Goal: Check status: Check status

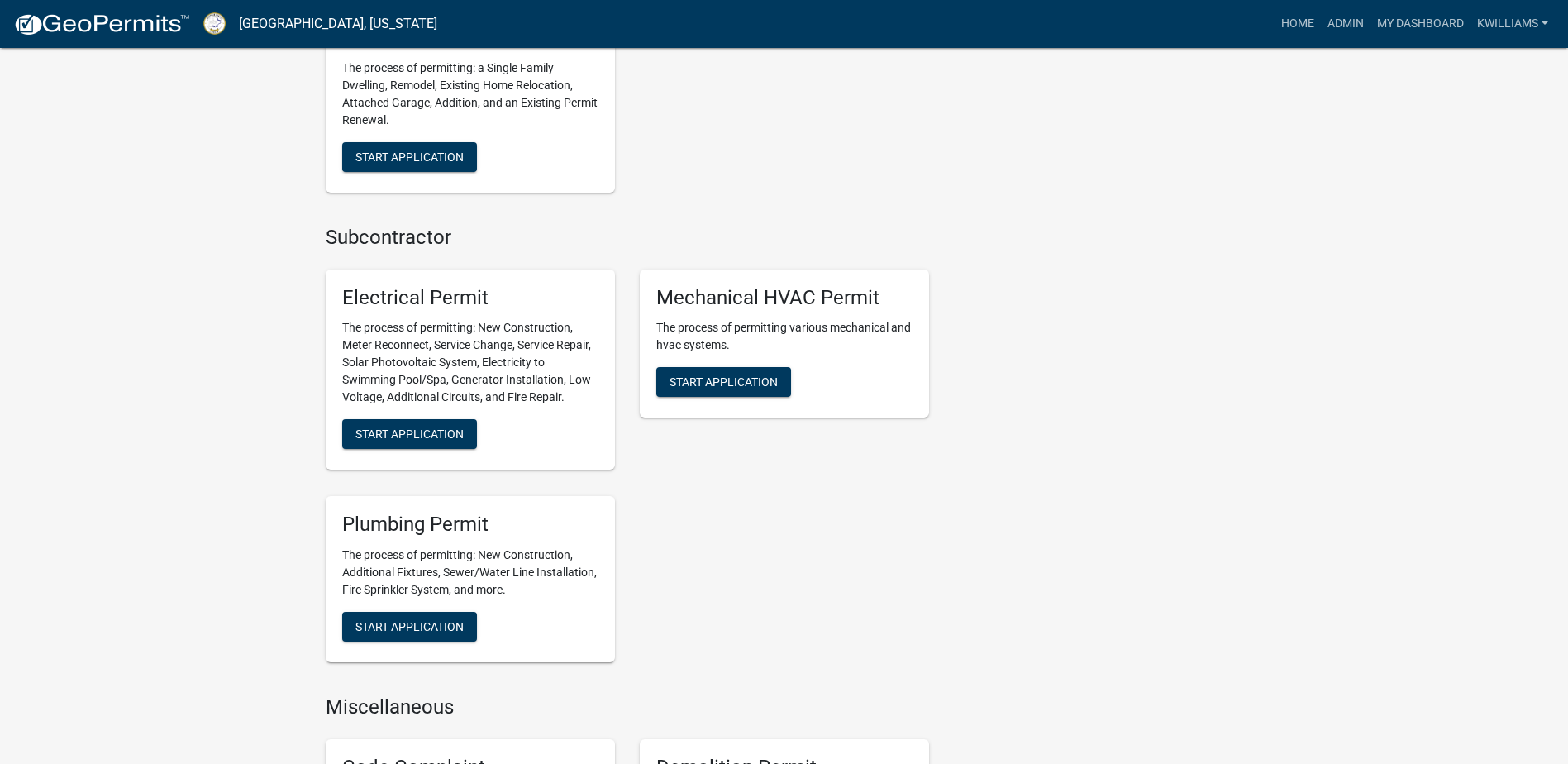
scroll to position [992, 0]
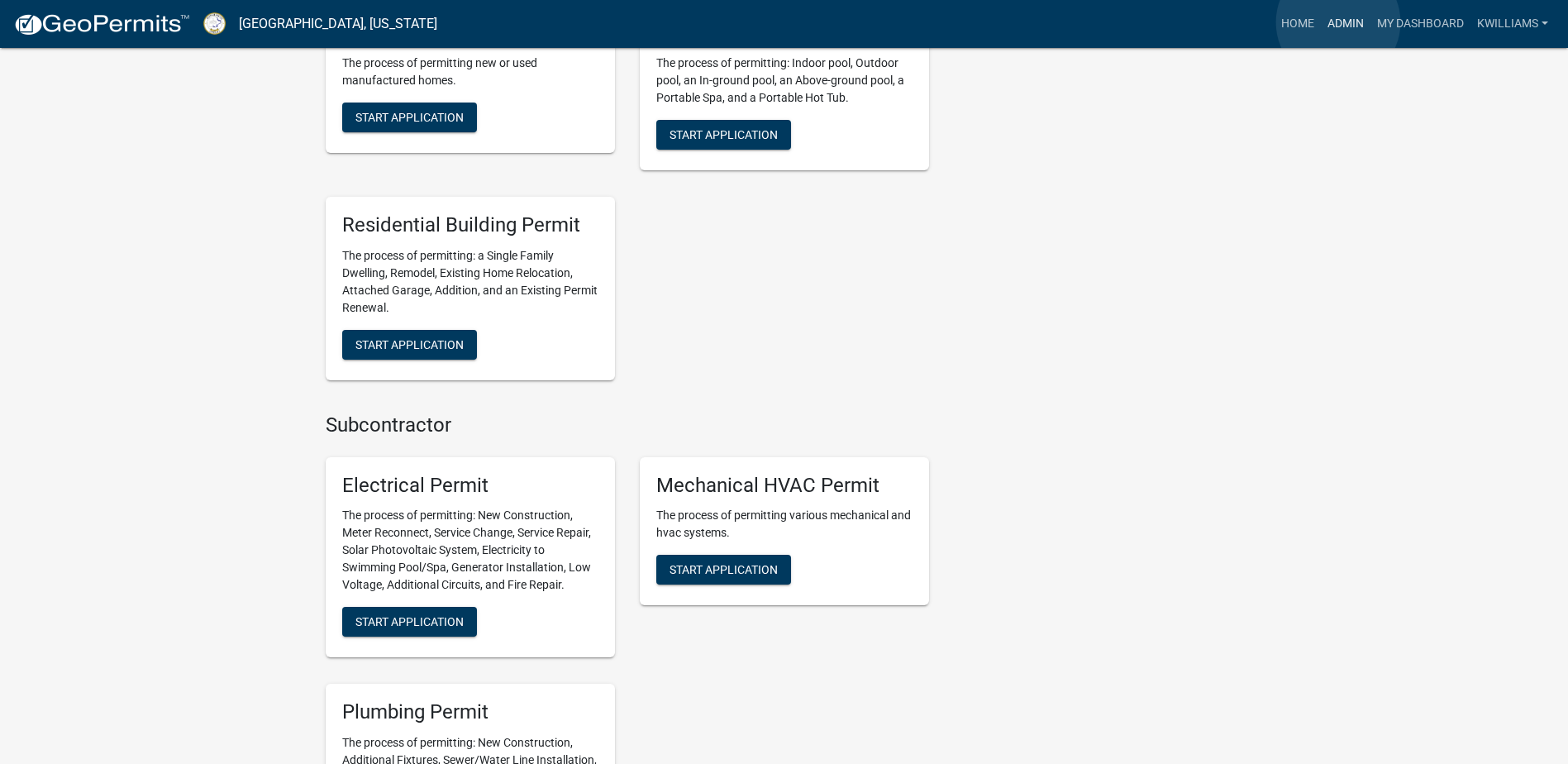
click at [1339, 22] on link "Admin" at bounding box center [1346, 24] width 50 height 32
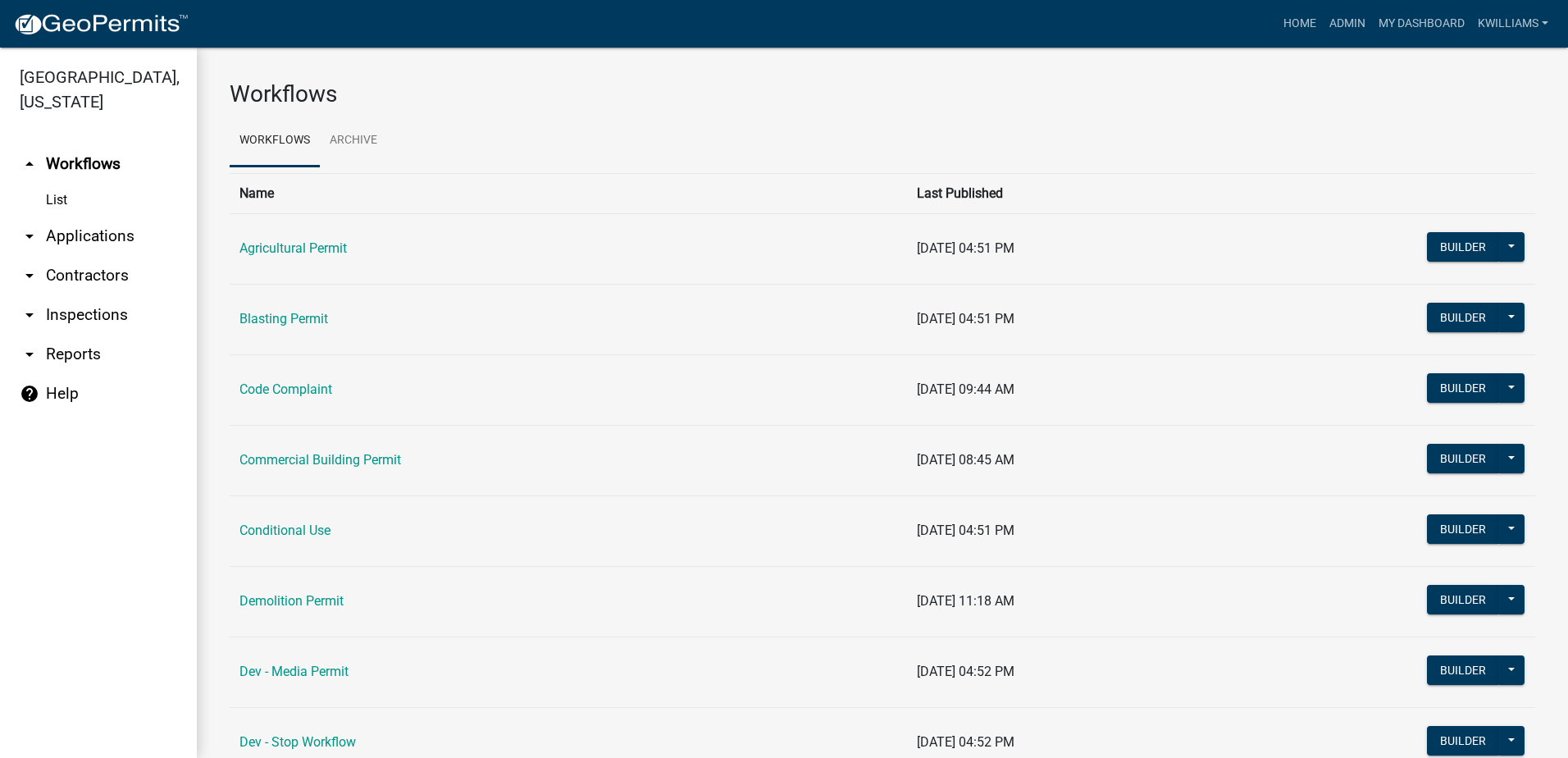
click at [105, 308] on link "arrow_drop_down Inspections" at bounding box center [98, 315] width 197 height 39
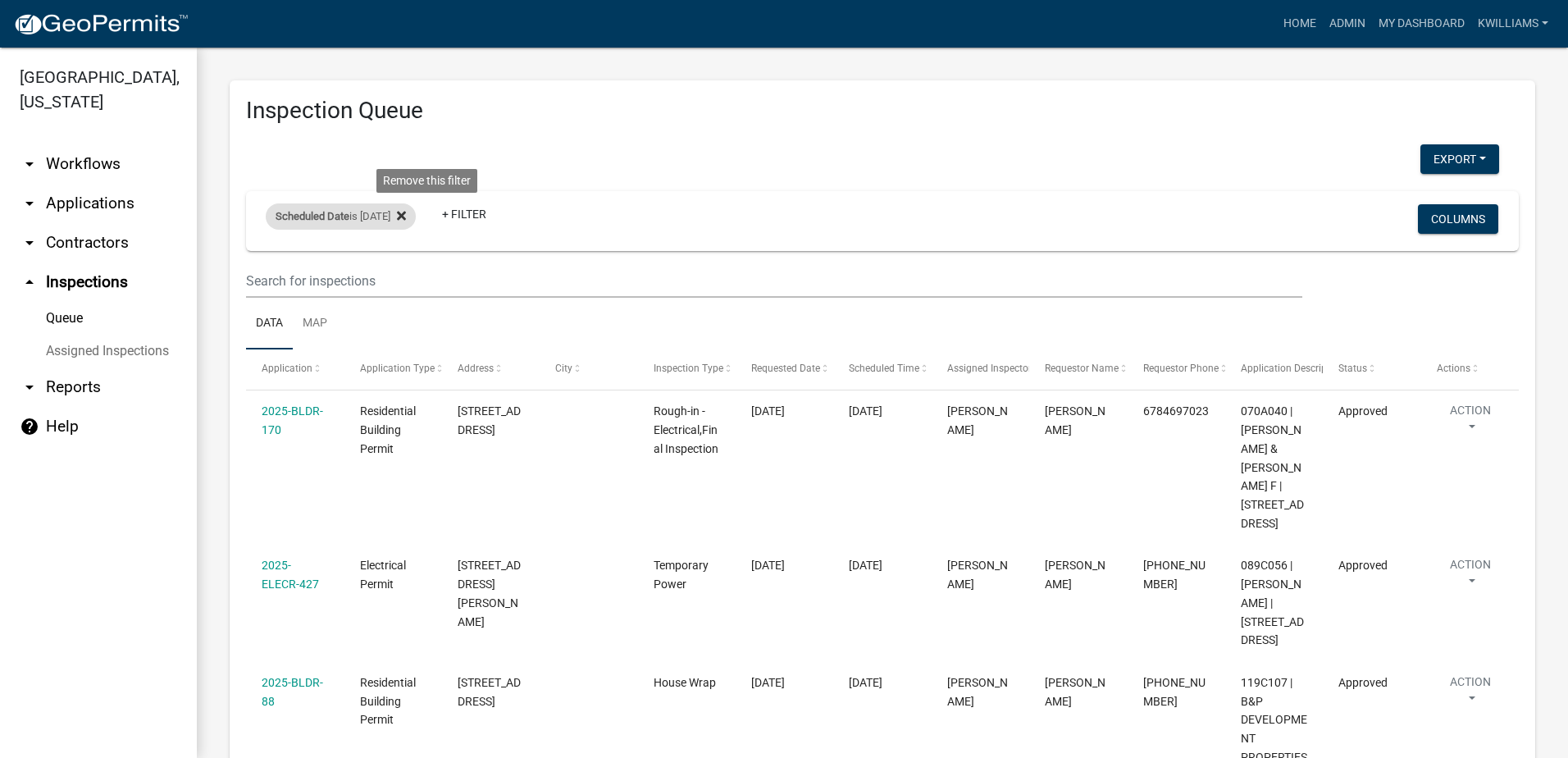
click at [406, 215] on icon at bounding box center [401, 215] width 9 height 13
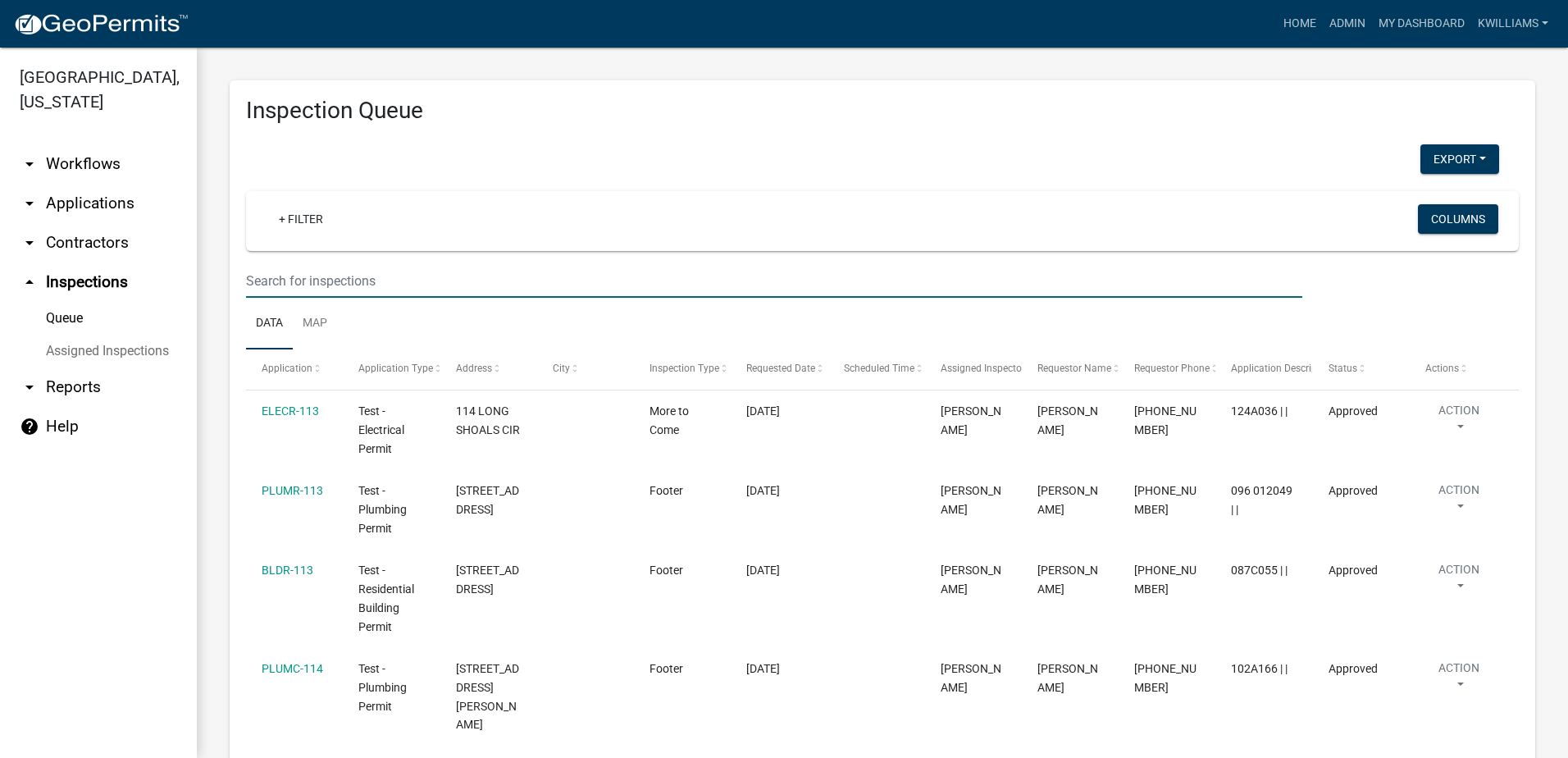
click at [279, 281] on input "text" at bounding box center [774, 281] width 1057 height 34
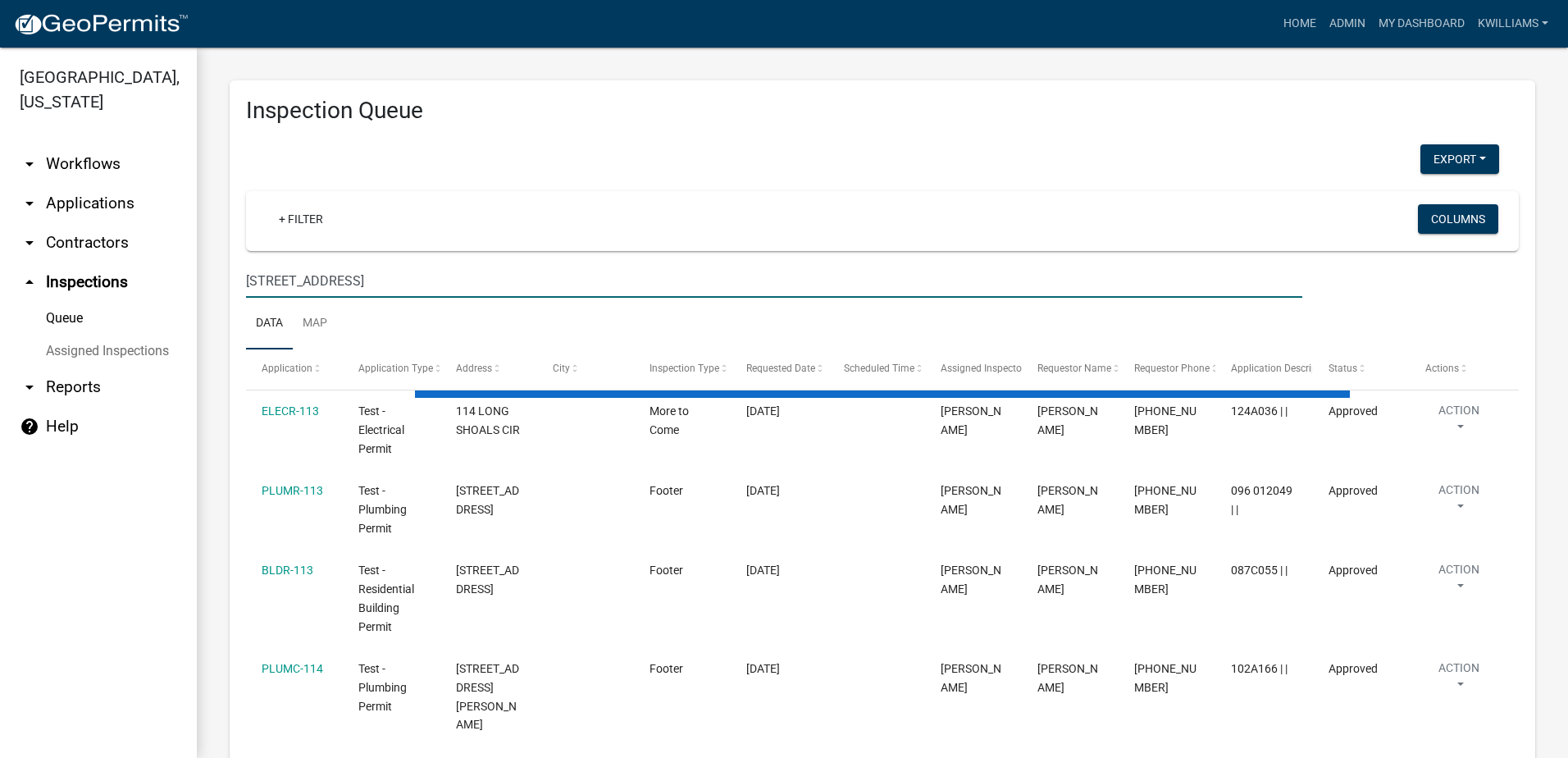
type input "[STREET_ADDRESS]"
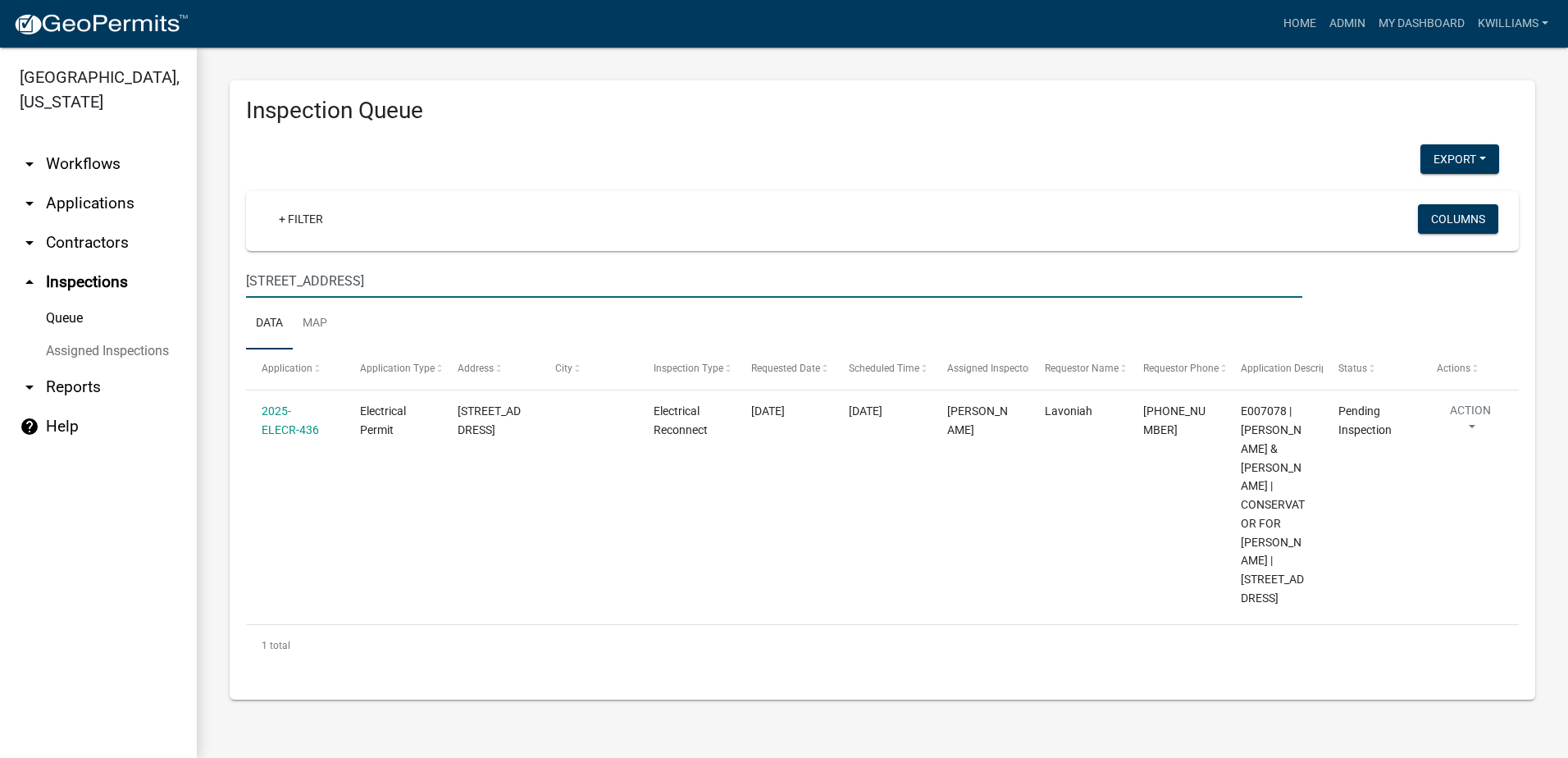
click at [78, 194] on link "arrow_drop_down Applications" at bounding box center [98, 203] width 197 height 39
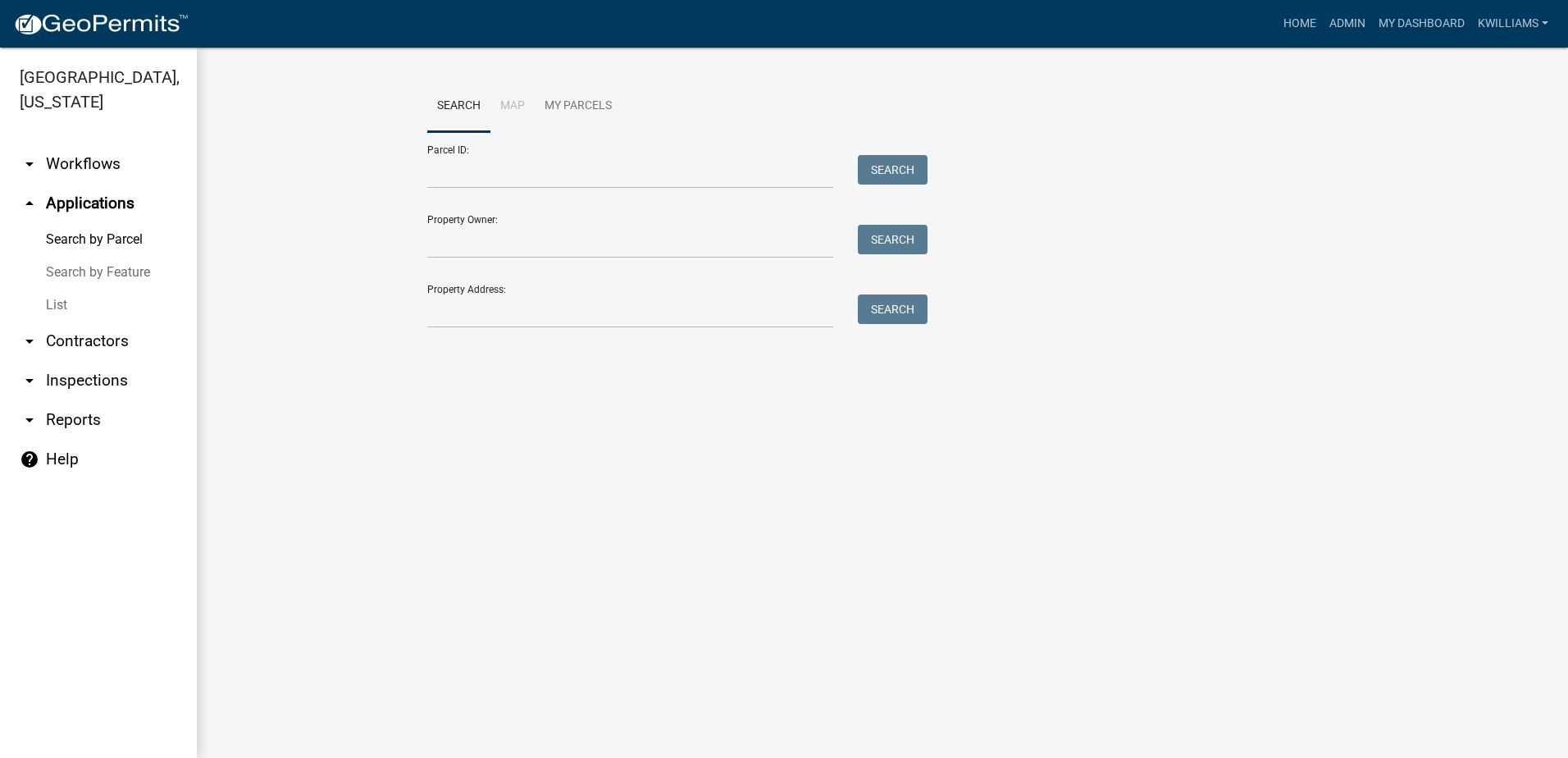
click at [61, 284] on link "Search by Feature" at bounding box center [98, 272] width 197 height 33
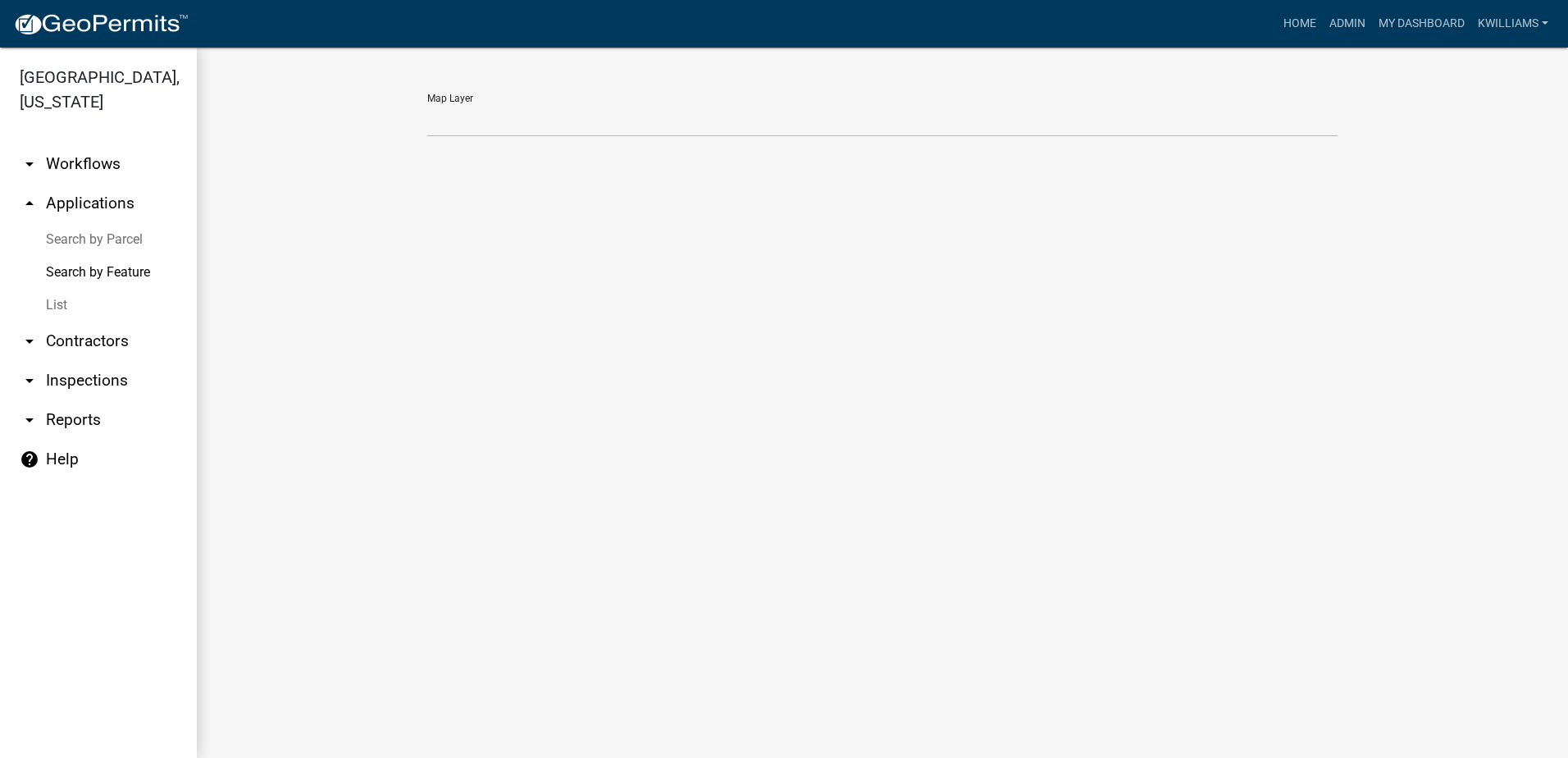
click at [61, 306] on link "List" at bounding box center [98, 305] width 197 height 33
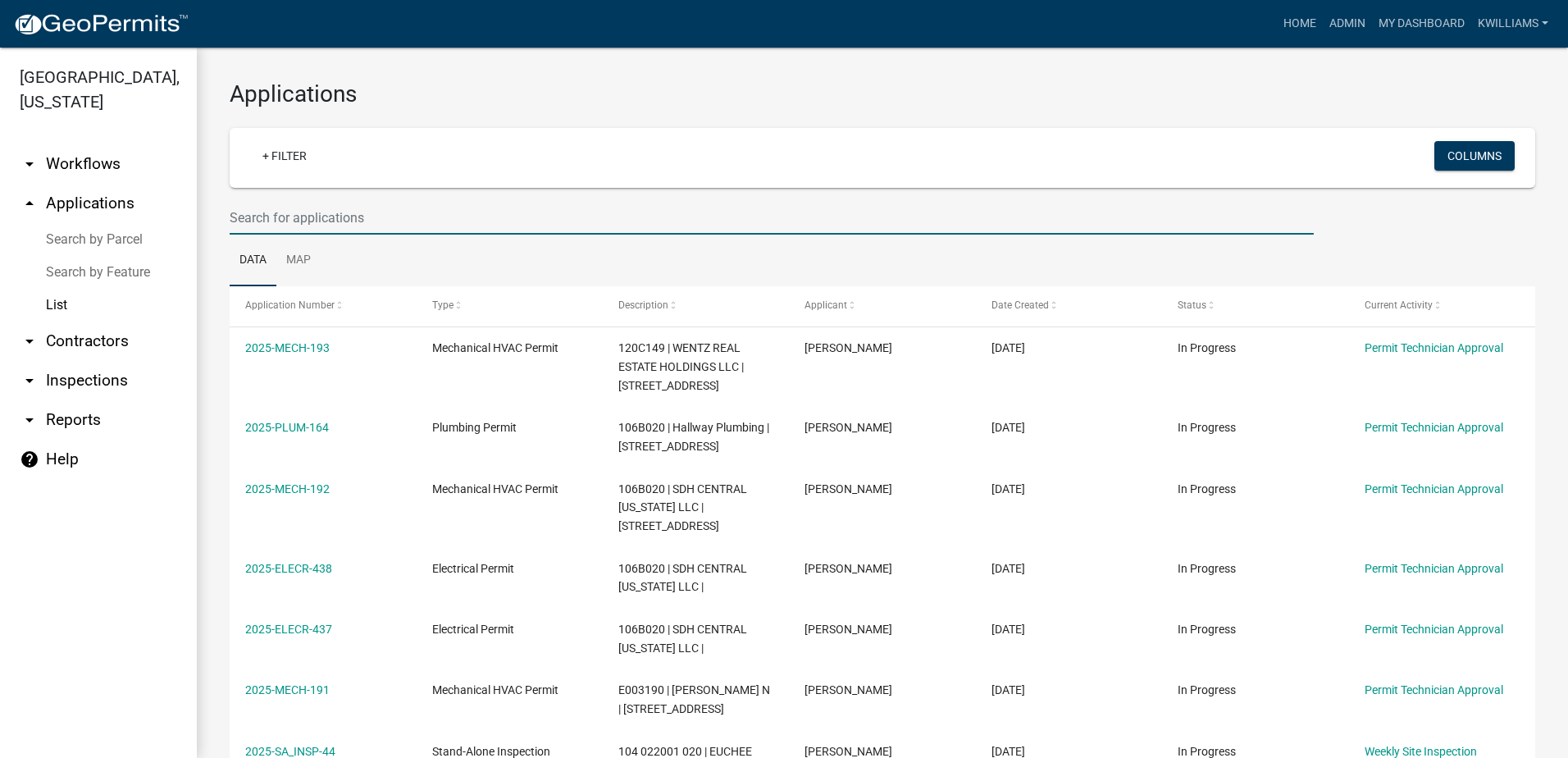
click at [404, 216] on input "text" at bounding box center [771, 218] width 1084 height 34
click at [403, 216] on input "text" at bounding box center [771, 218] width 1084 height 34
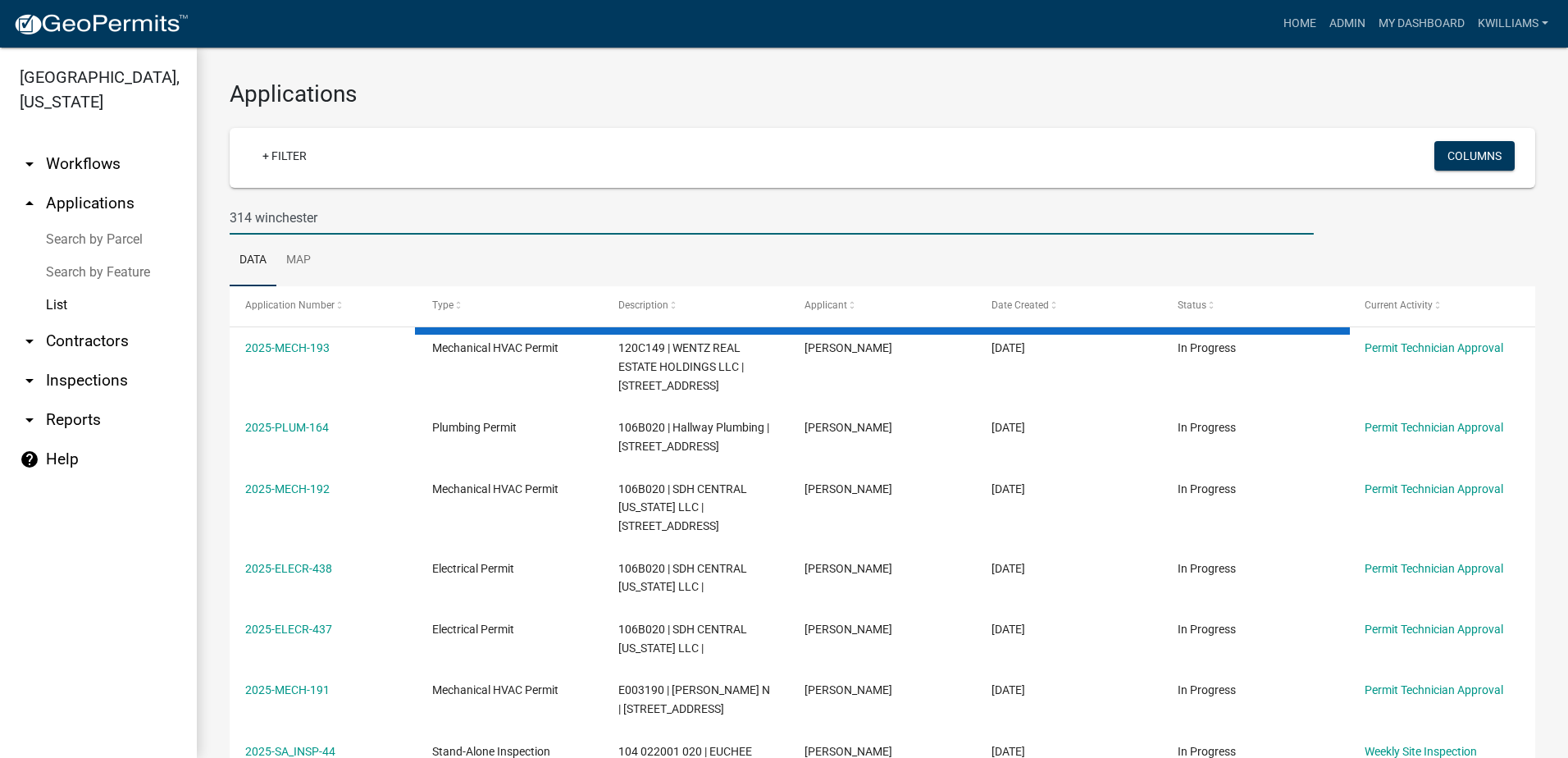
type input "314 winchester"
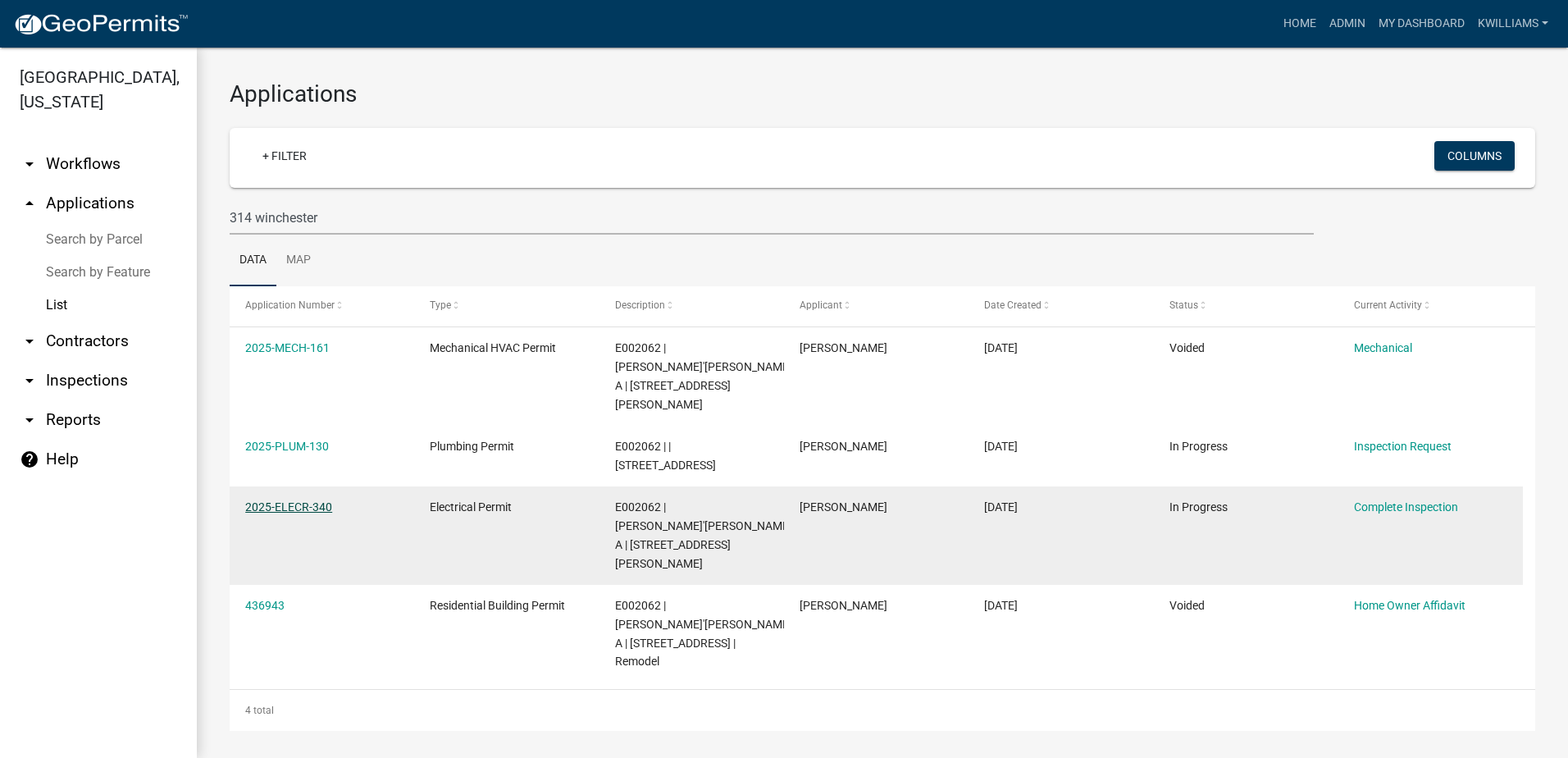
click at [284, 500] on link "2025-ELECR-340" at bounding box center [288, 506] width 87 height 13
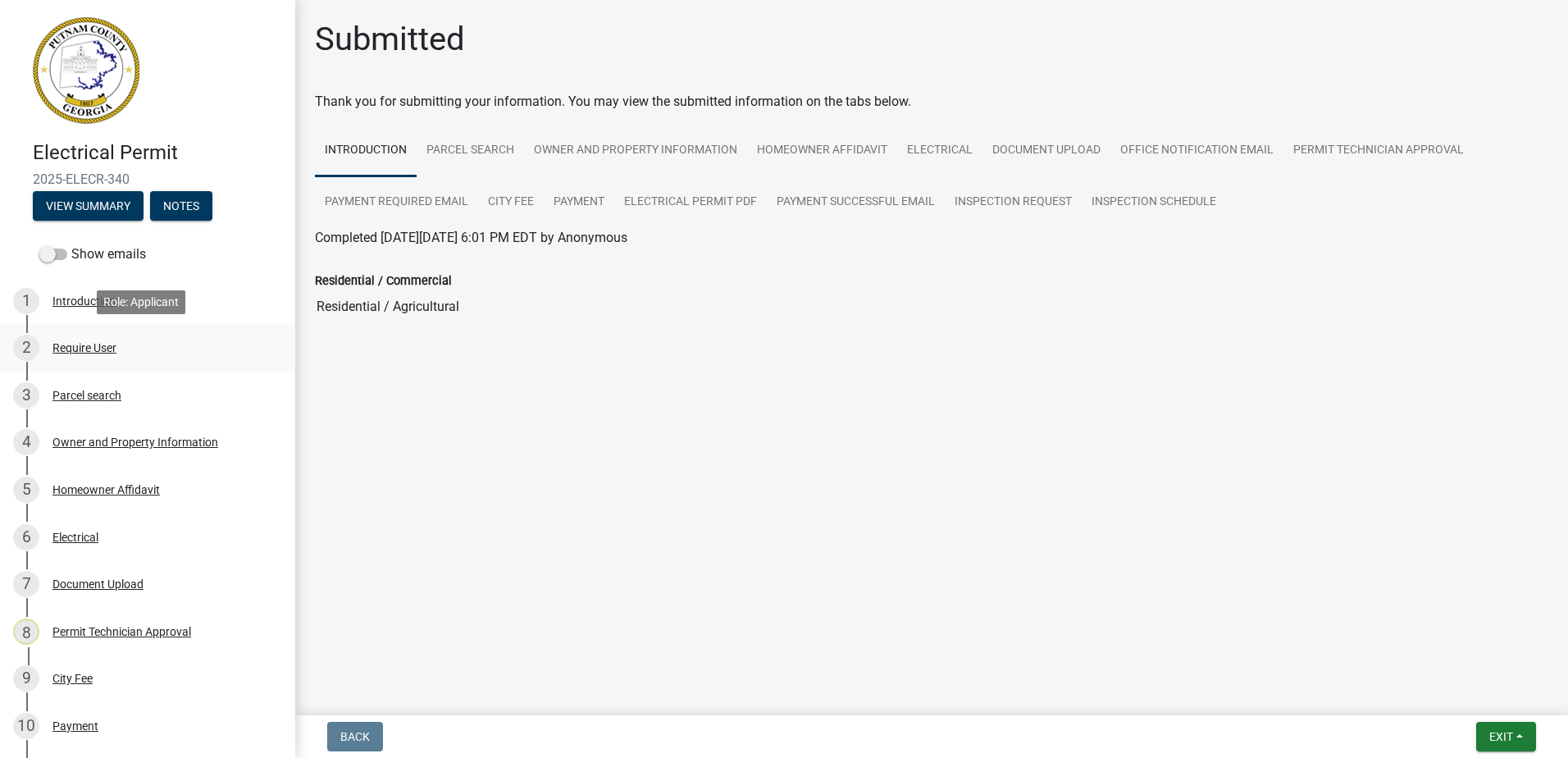
click at [64, 349] on div "Require User" at bounding box center [84, 348] width 64 height 12
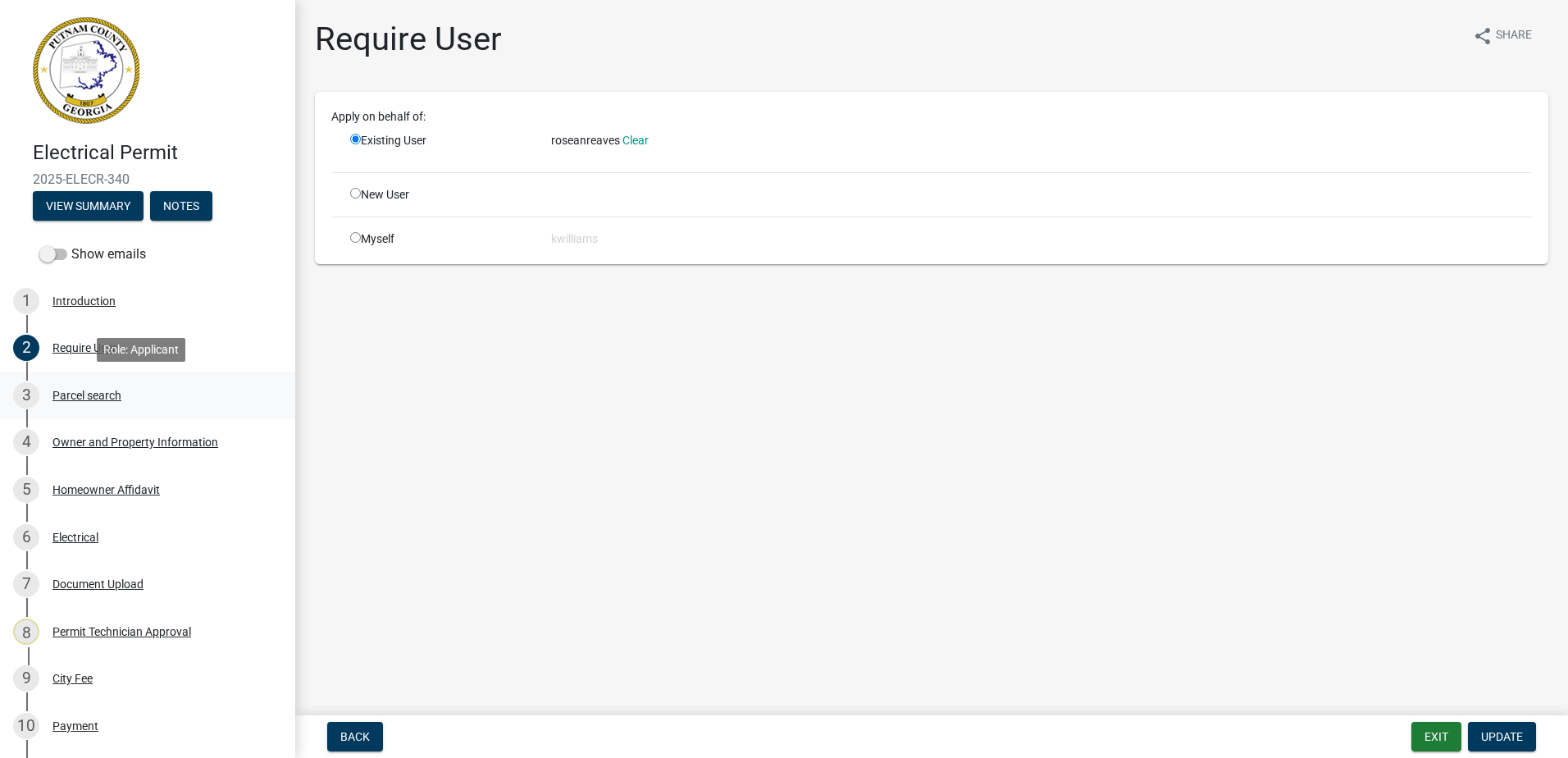
click at [87, 395] on div "Parcel search" at bounding box center [86, 396] width 69 height 12
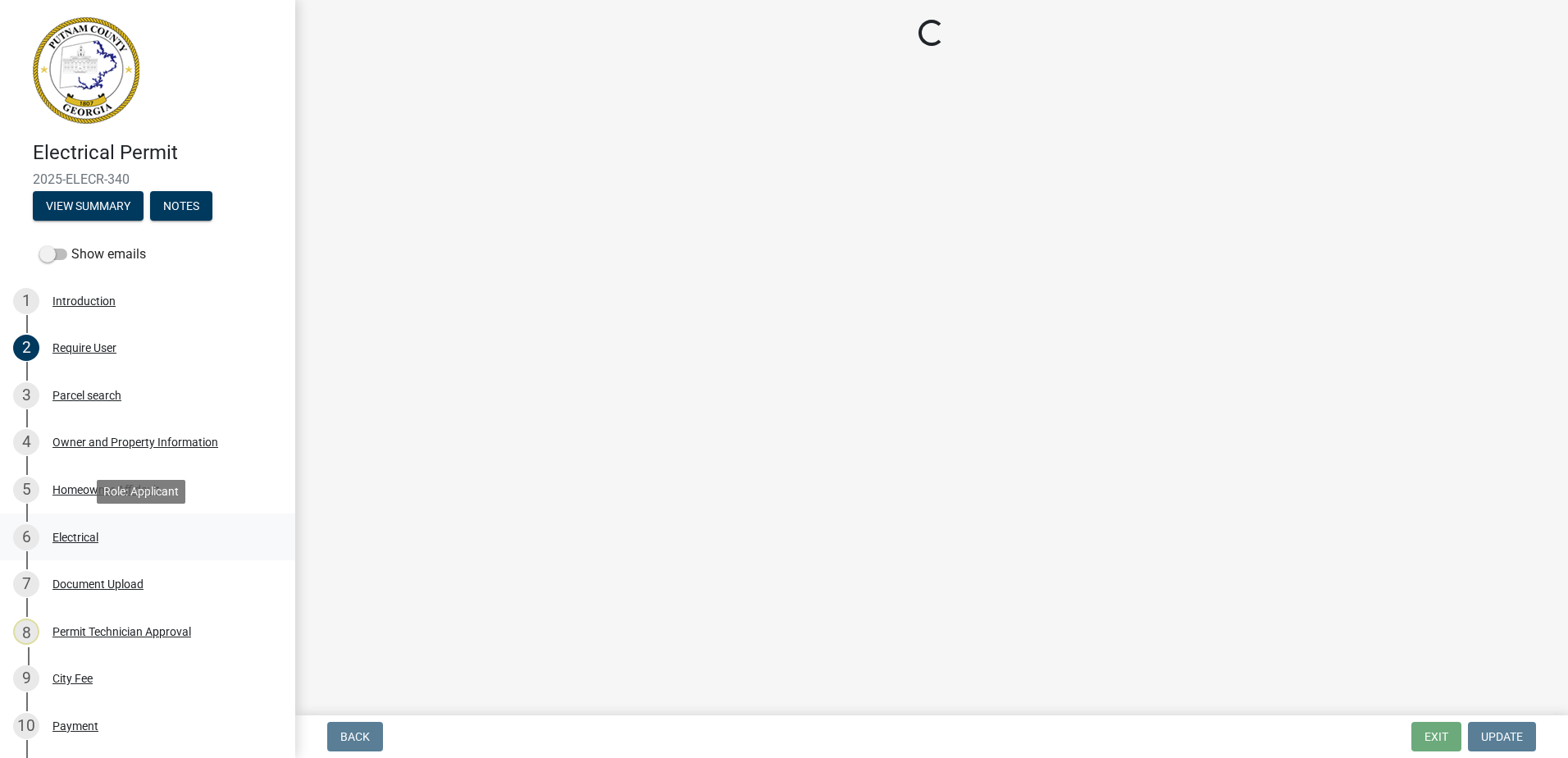
click at [82, 532] on div "Electrical" at bounding box center [75, 538] width 46 height 12
click at [84, 529] on div "6 Electrical" at bounding box center [141, 537] width 256 height 26
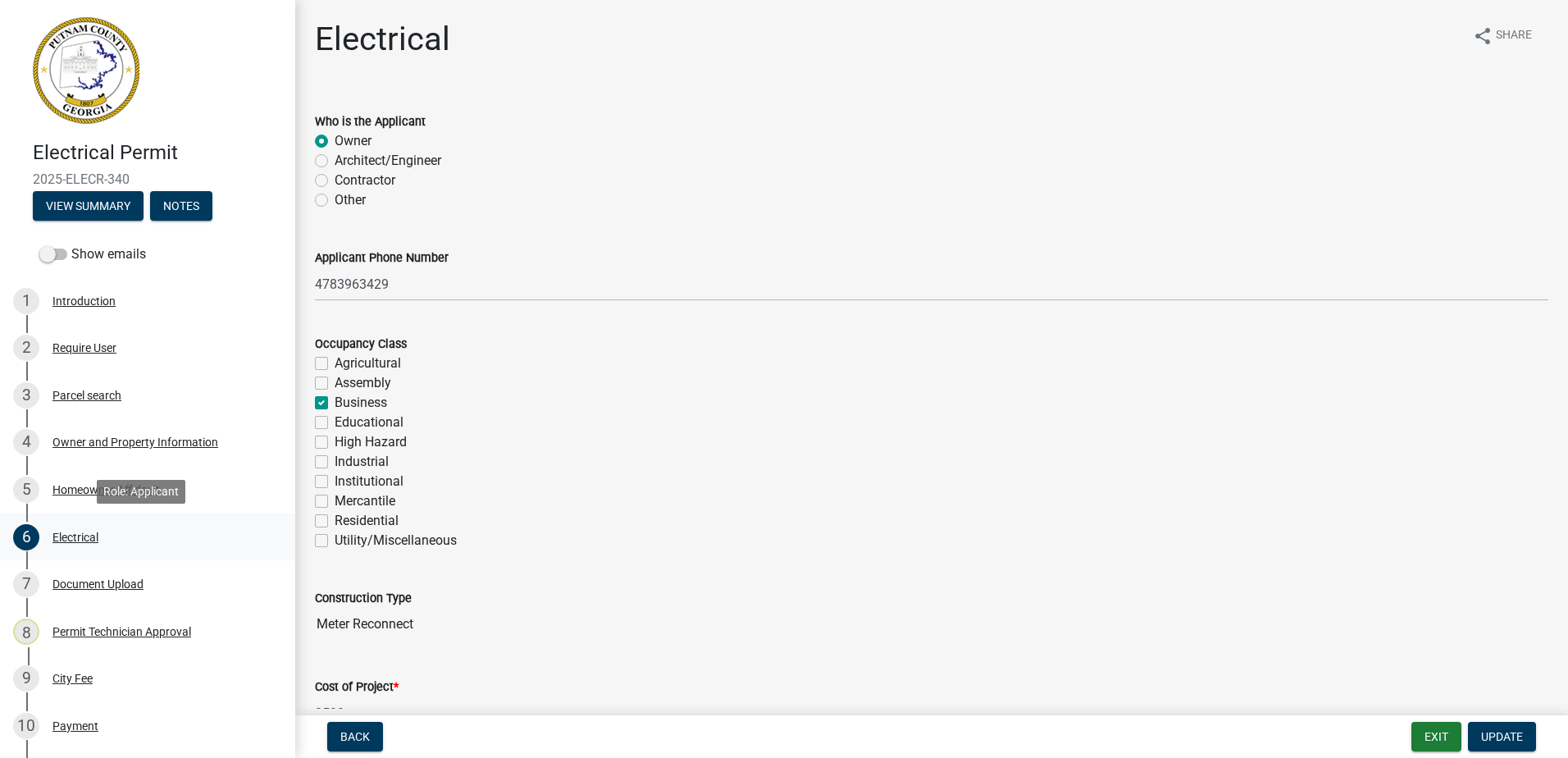
click at [84, 536] on div "Electrical" at bounding box center [75, 538] width 46 height 12
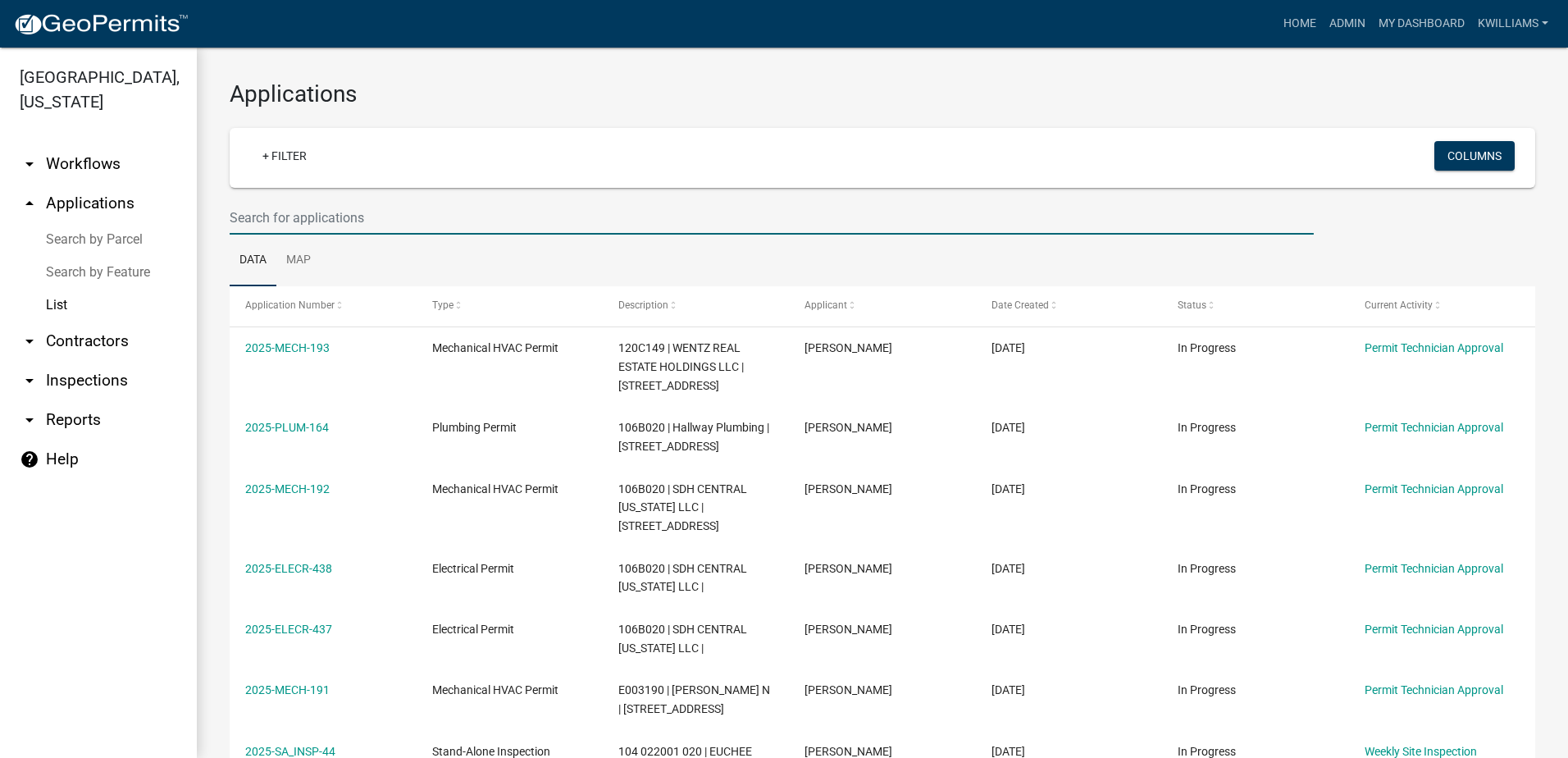
click at [271, 220] on input "text" at bounding box center [771, 218] width 1084 height 34
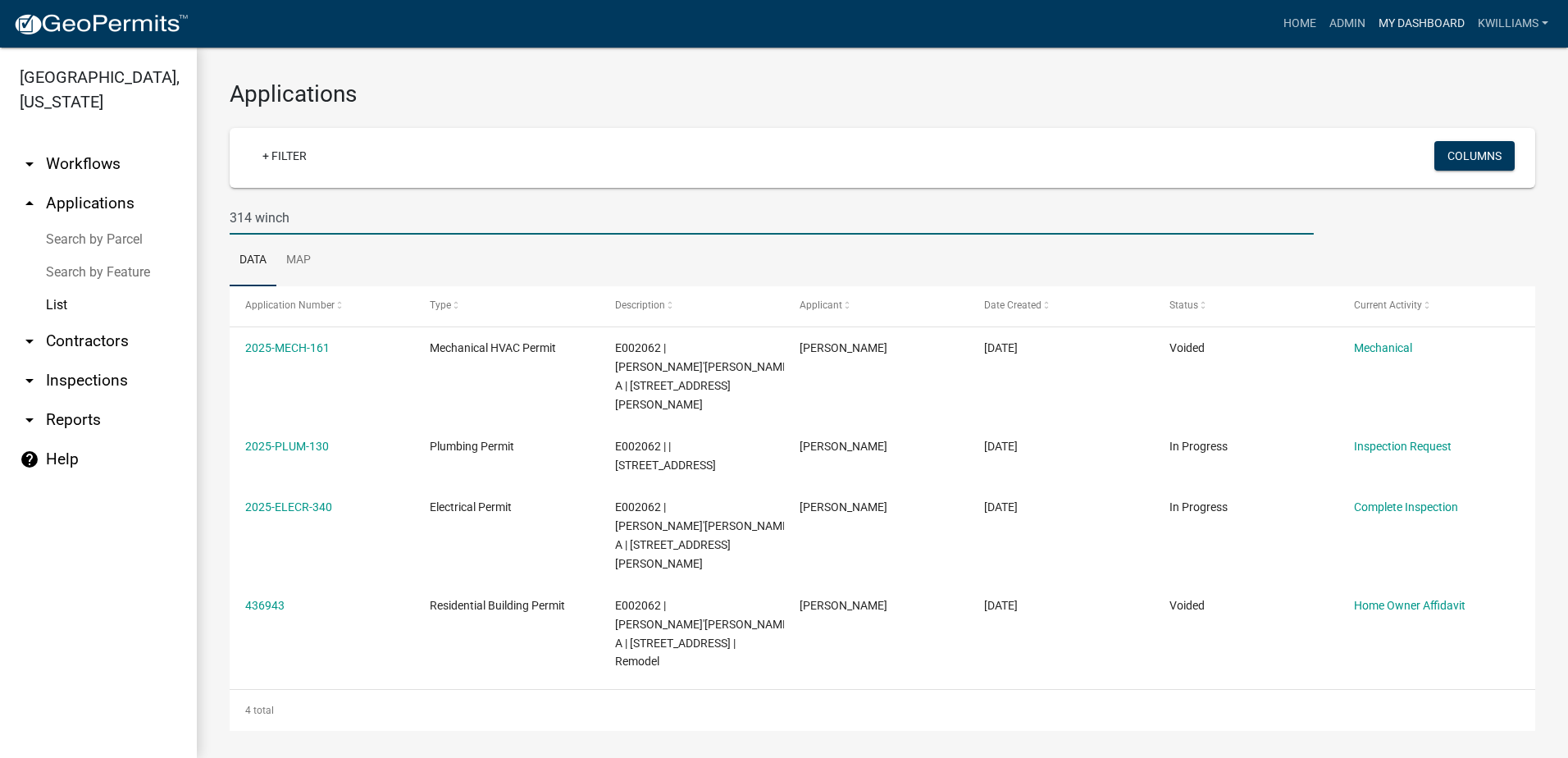
type input "314 winch"
click at [241, 212] on input "314 winch" at bounding box center [771, 218] width 1084 height 34
click at [323, 214] on input "314 winch" at bounding box center [771, 218] width 1084 height 34
click at [359, 215] on input "314 winch" at bounding box center [771, 218] width 1084 height 34
drag, startPoint x: 346, startPoint y: 217, endPoint x: 192, endPoint y: 220, distance: 154.0
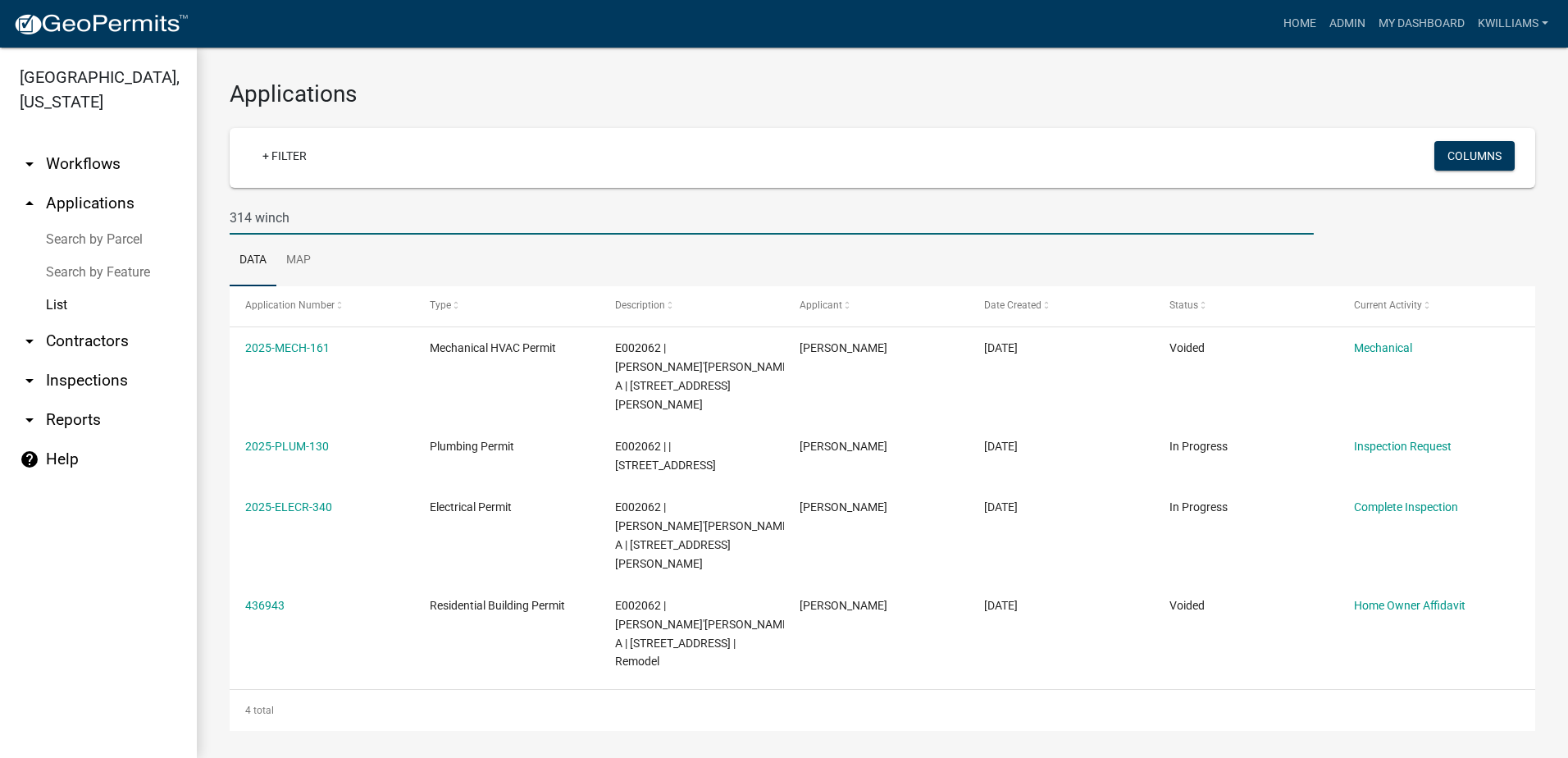
click at [192, 221] on div "[GEOGRAPHIC_DATA], [US_STATE] arrow_drop_down Workflows List arrow_drop_up Appl…" at bounding box center [784, 403] width 1568 height 711
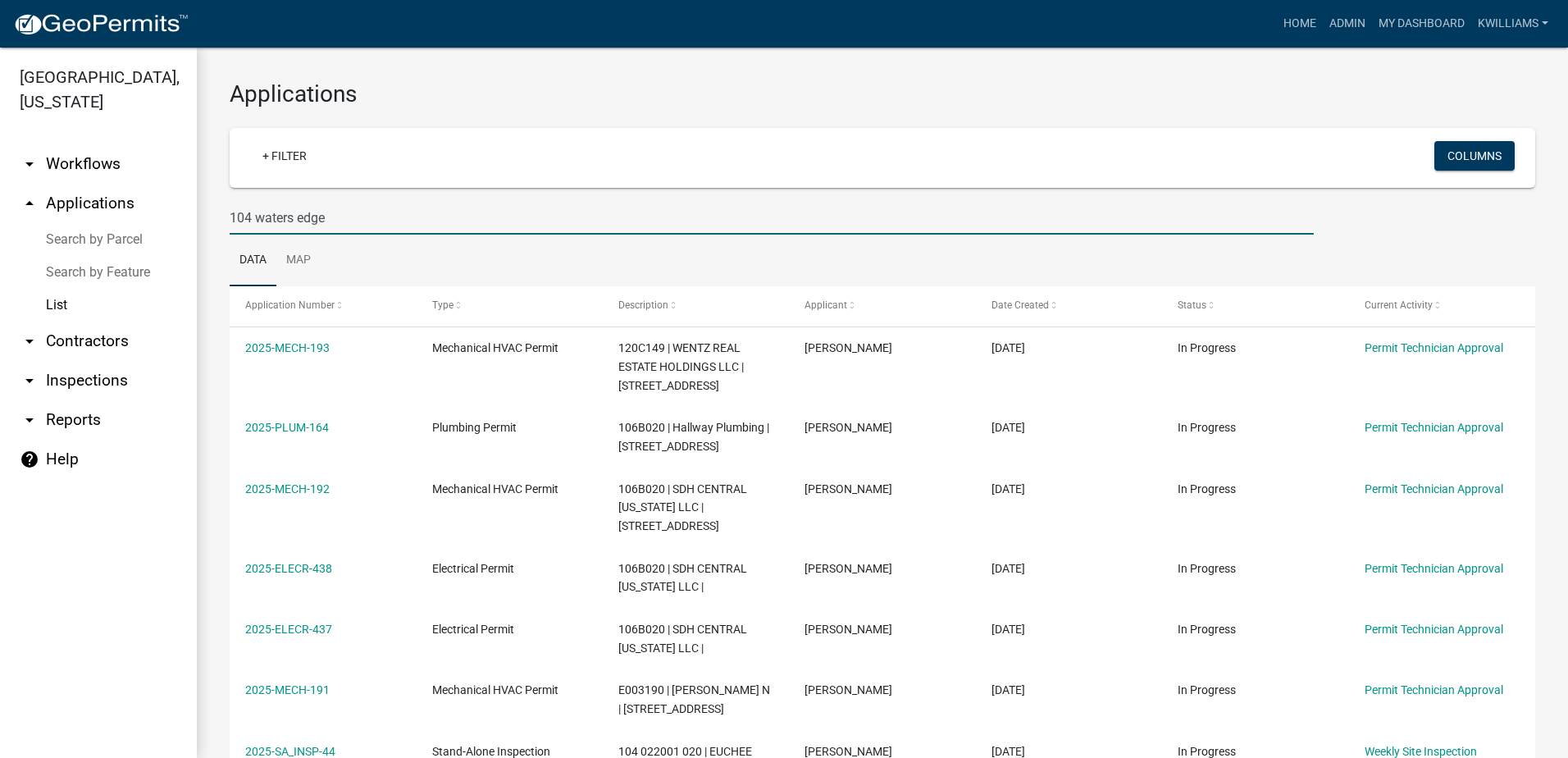
type input "104 waters edge"
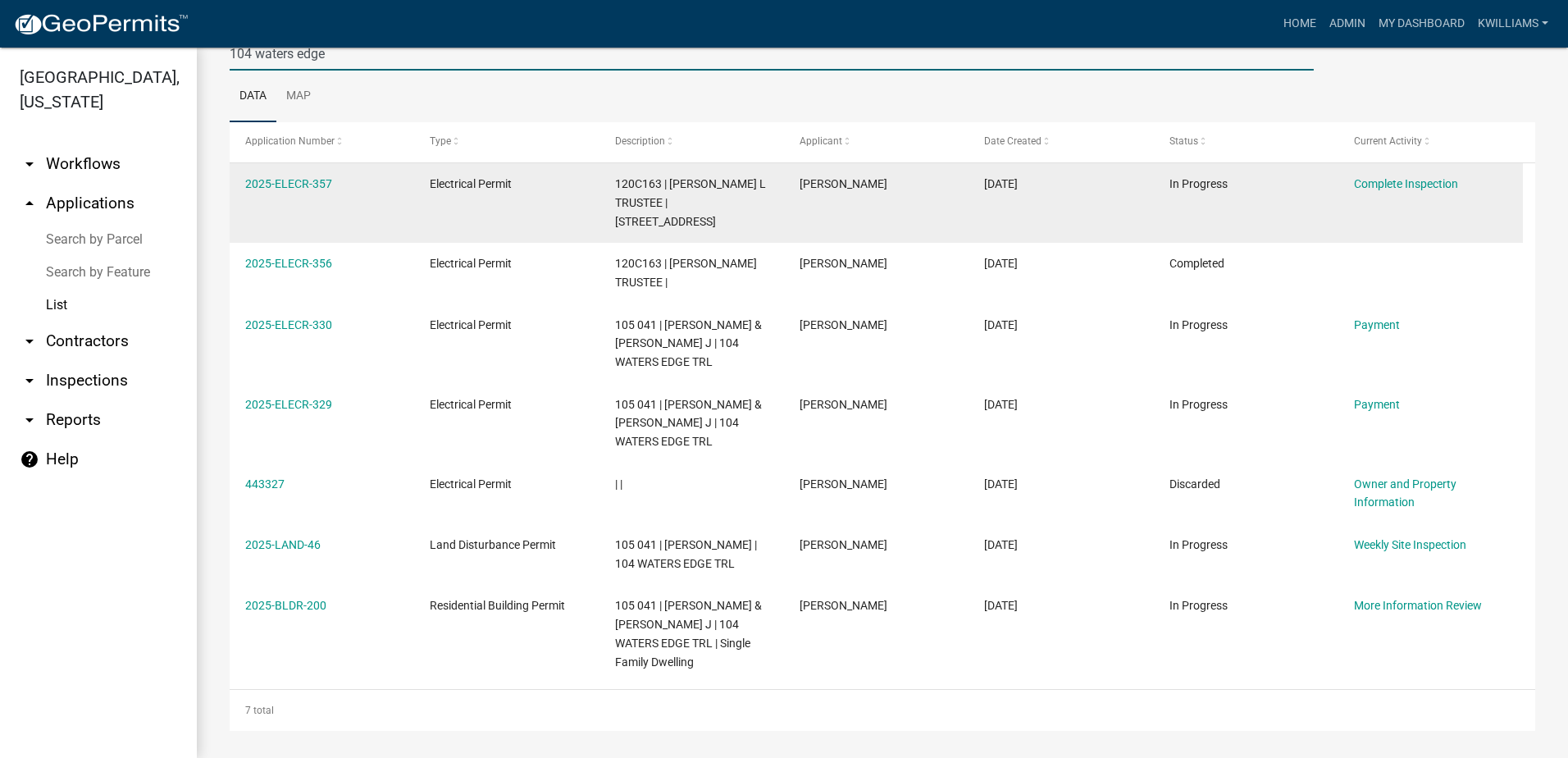
scroll to position [169, 0]
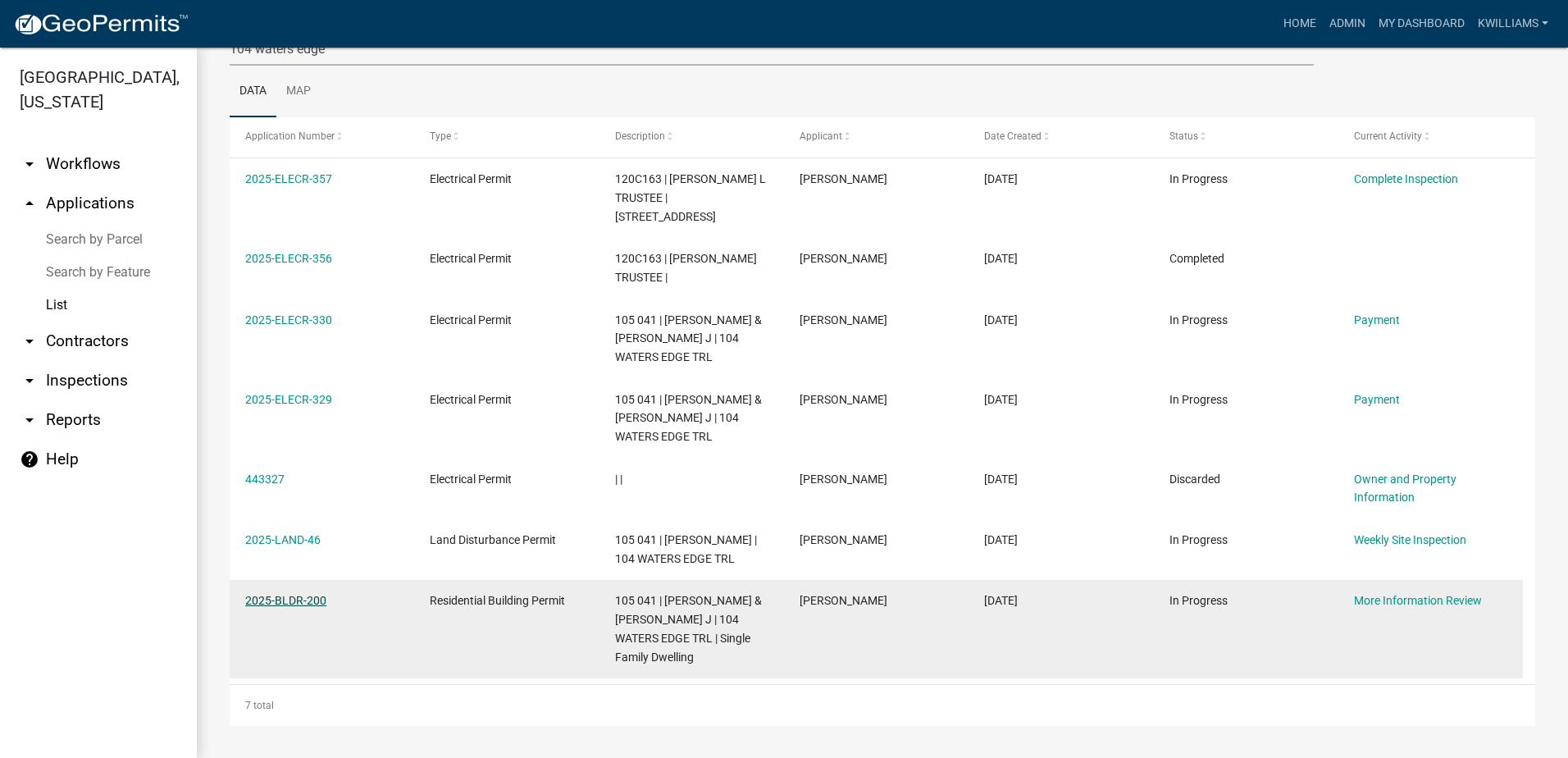
click at [297, 605] on link "2025-BLDR-200" at bounding box center [286, 600] width 81 height 13
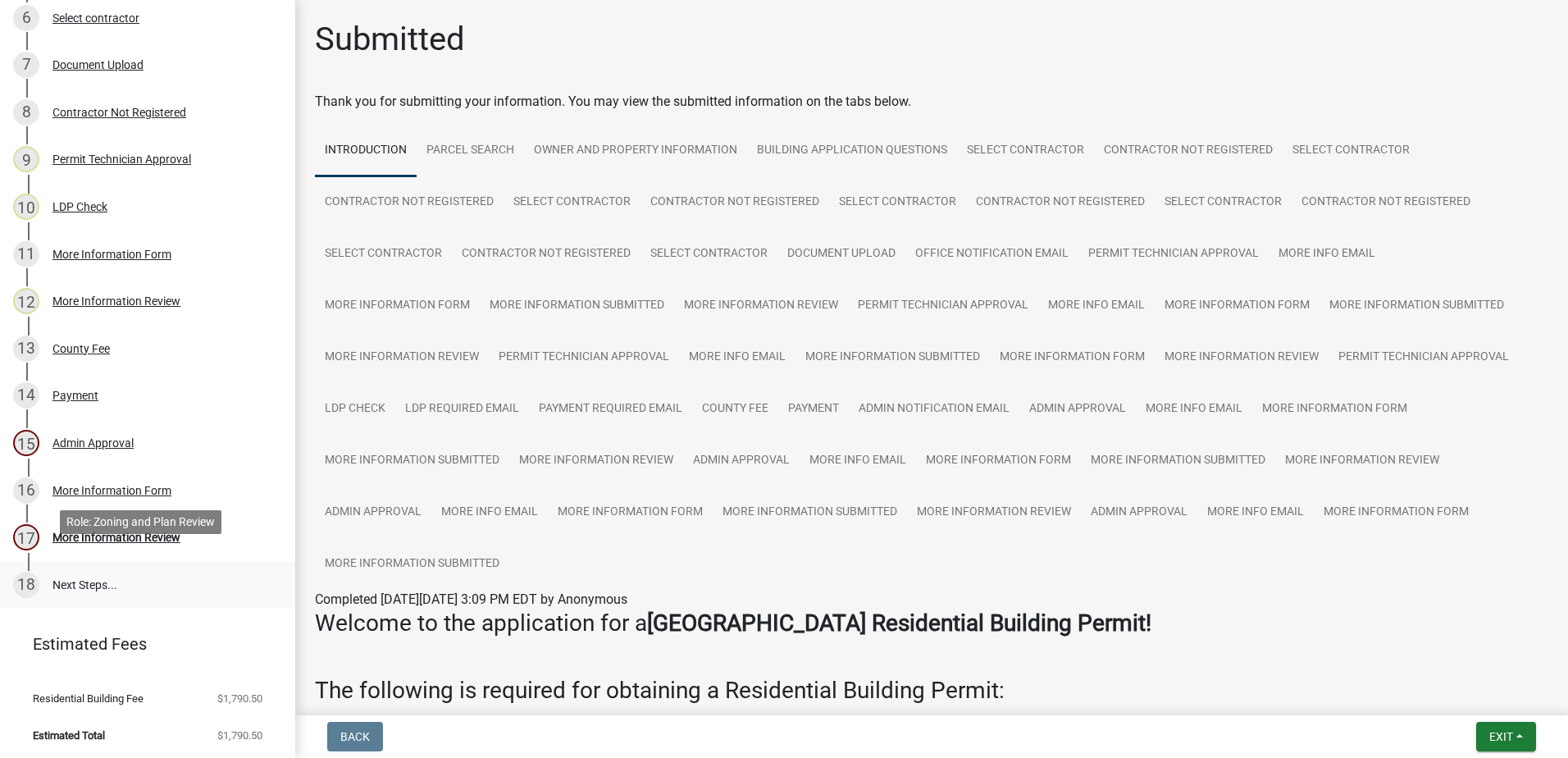
scroll to position [522, 0]
click at [132, 533] on div "More Information Review" at bounding box center [116, 535] width 128 height 12
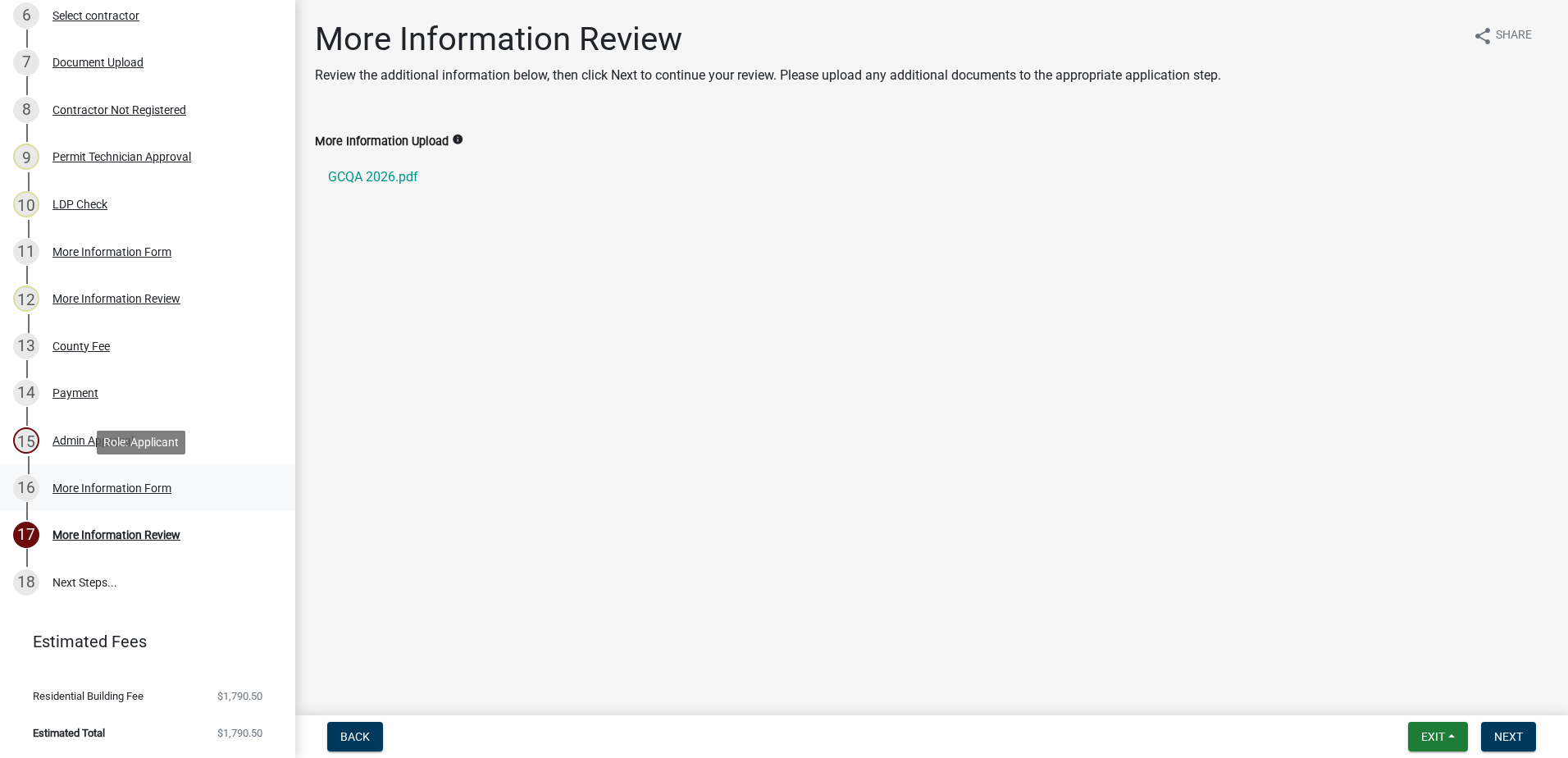
click at [111, 486] on div "More Information Form" at bounding box center [112, 488] width 119 height 12
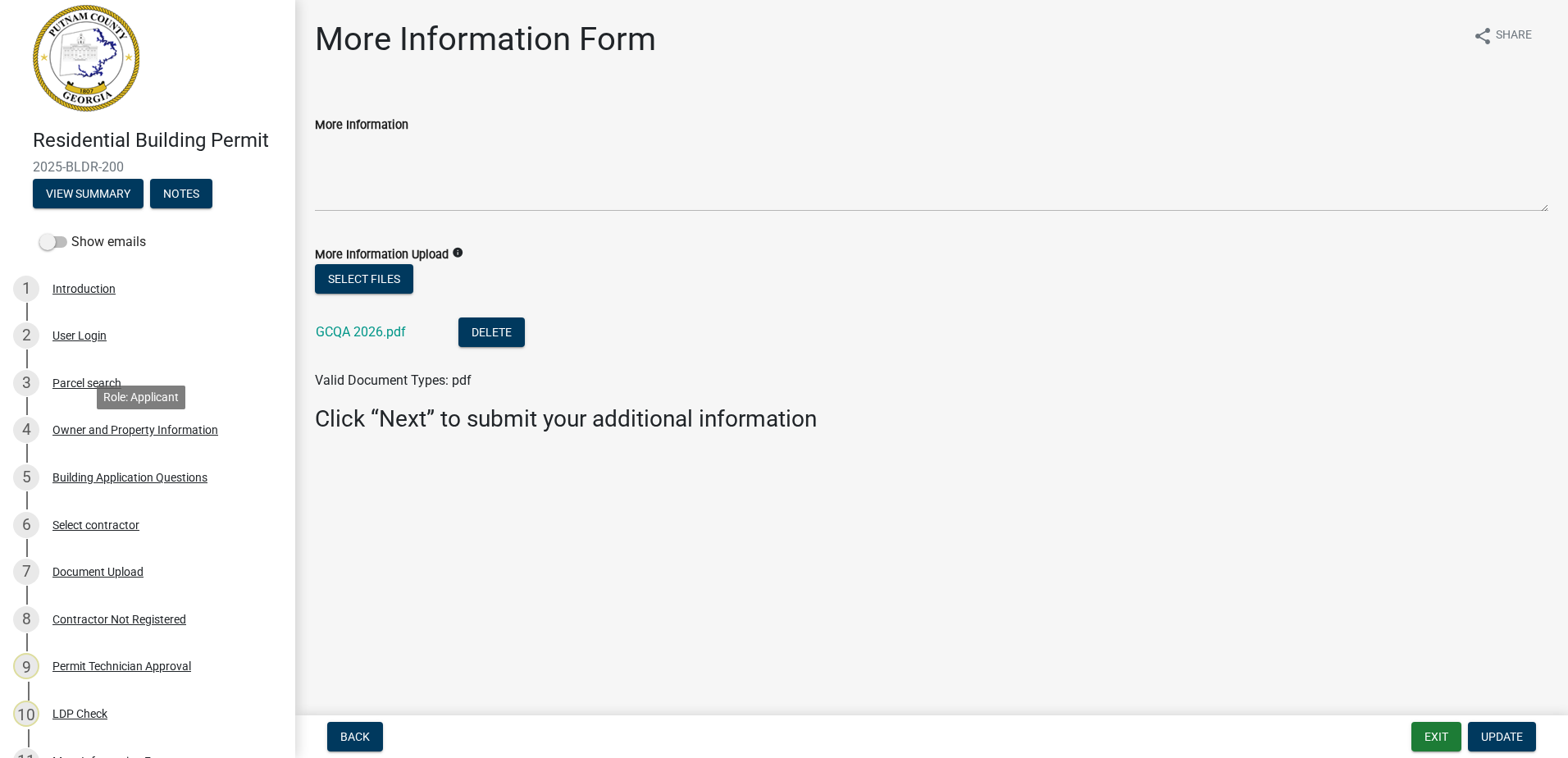
scroll to position [0, 0]
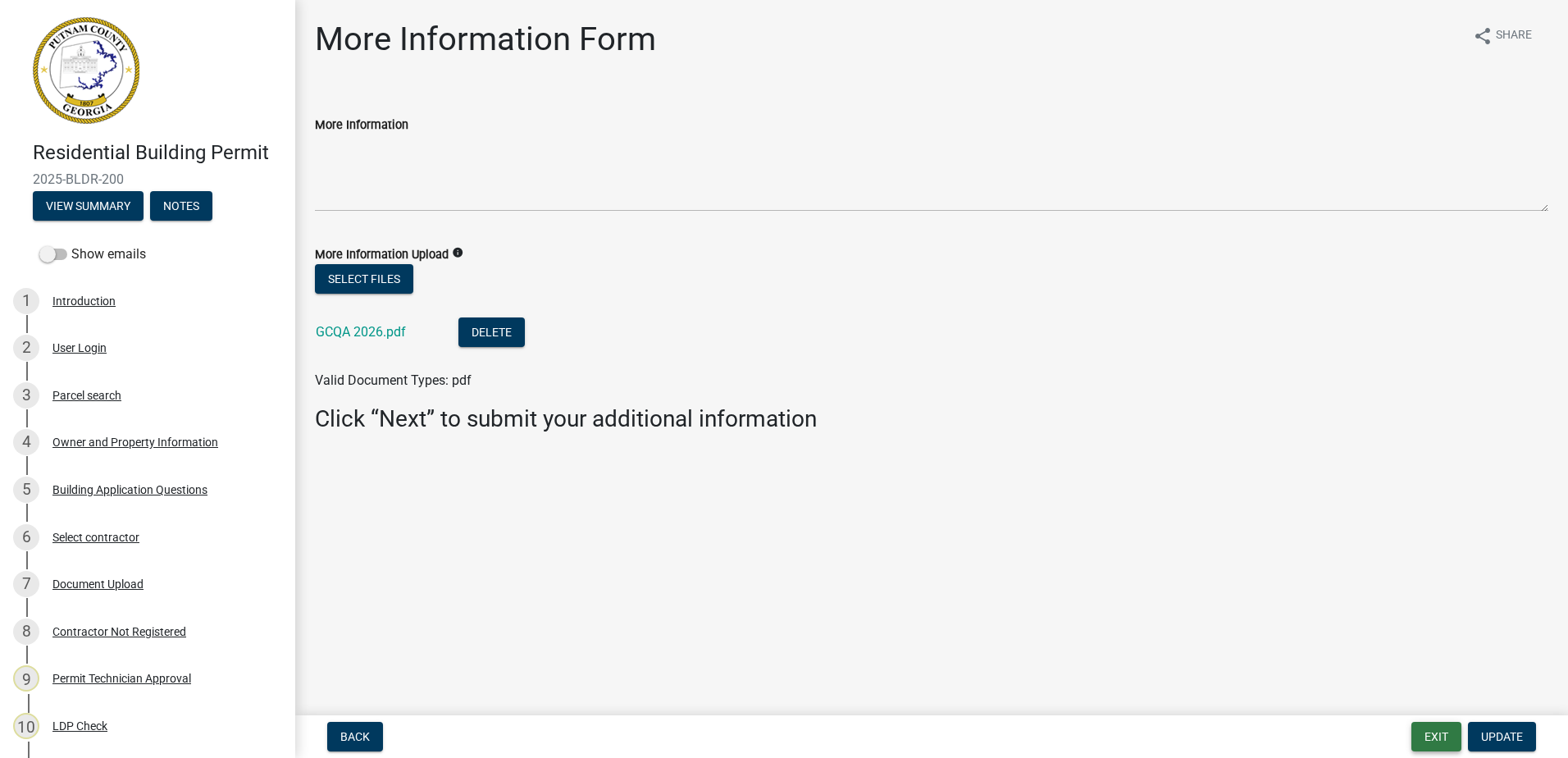
click at [1434, 732] on button "Exit" at bounding box center [1437, 737] width 50 height 30
